Goal: Task Accomplishment & Management: Use online tool/utility

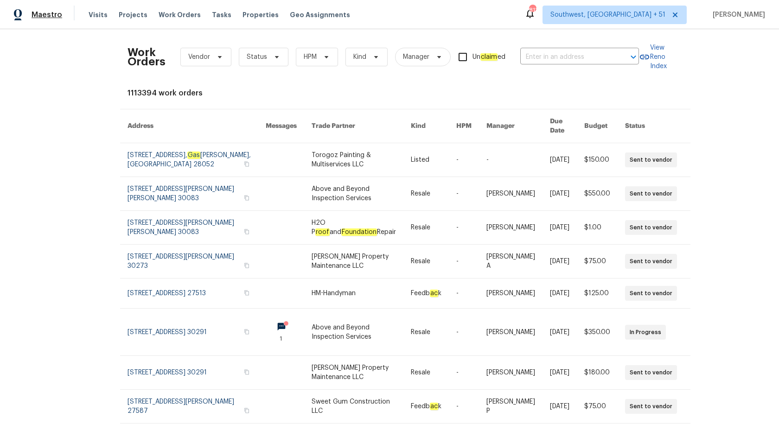
click at [49, 18] on span "Maestro" at bounding box center [47, 14] width 31 height 9
